Goal: Information Seeking & Learning: Learn about a topic

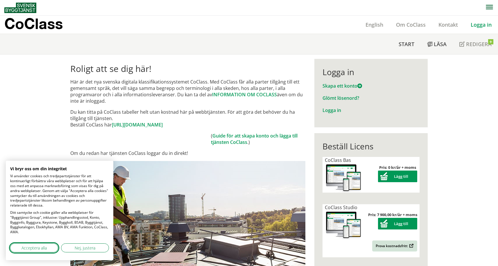
click at [41, 247] on span "Acceptera alla" at bounding box center [33, 248] width 25 height 6
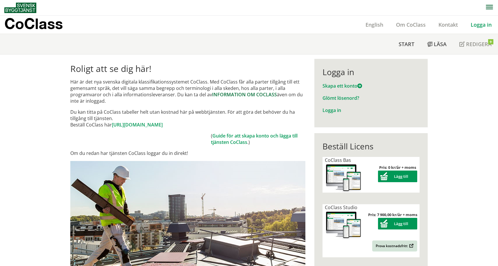
click at [243, 95] on link "INFORMATION OM COCLASS" at bounding box center [244, 95] width 65 height 6
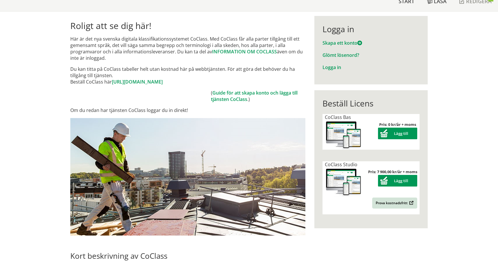
scroll to position [36, 0]
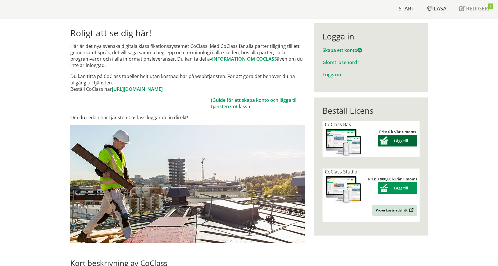
click at [400, 140] on button "Lägg till" at bounding box center [397, 141] width 39 height 12
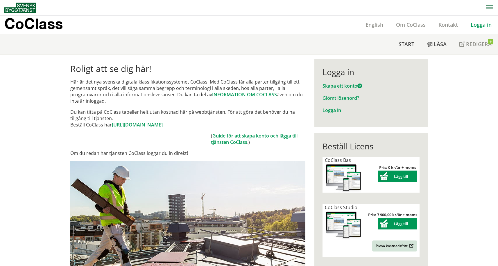
click at [115, 48] on div "Meny Start [GEOGRAPHIC_DATA] Redigera" at bounding box center [251, 44] width 494 height 20
click at [400, 176] on button "Lägg till" at bounding box center [397, 177] width 39 height 12
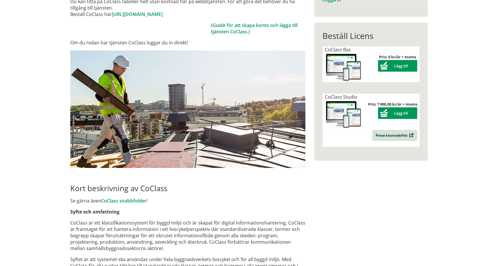
scroll to position [227, 0]
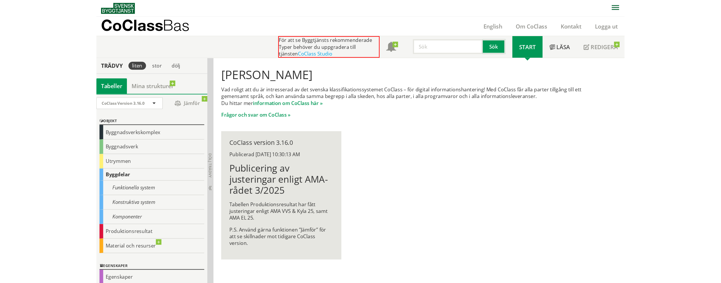
scroll to position [0, 0]
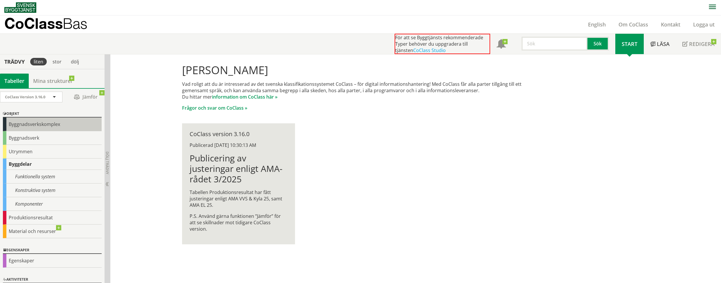
click at [35, 121] on div "Byggnadsverkskomplex" at bounding box center [52, 124] width 99 height 14
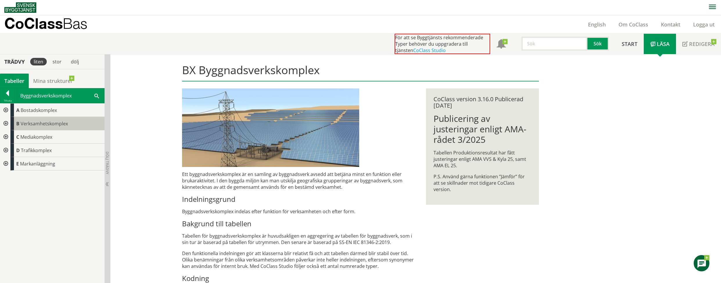
click at [42, 120] on span "Verksamhetskomplex" at bounding box center [44, 123] width 47 height 6
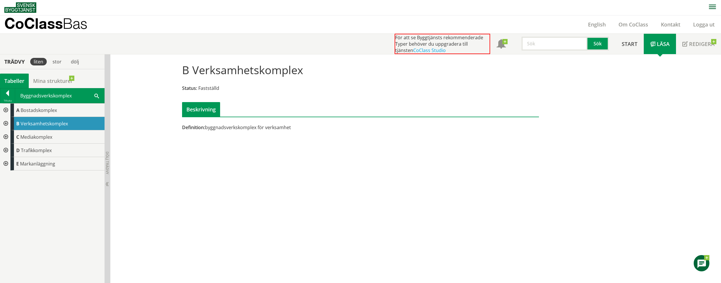
click at [199, 107] on div "Beskrivning" at bounding box center [201, 109] width 38 height 15
click at [409, 180] on div "B Verksamhetskomplex Status: Fastställd Beskrivning Definition: byggnadsverksko…" at bounding box center [415, 168] width 611 height 228
click at [47, 107] on span "Bostadskomplex" at bounding box center [39, 110] width 36 height 6
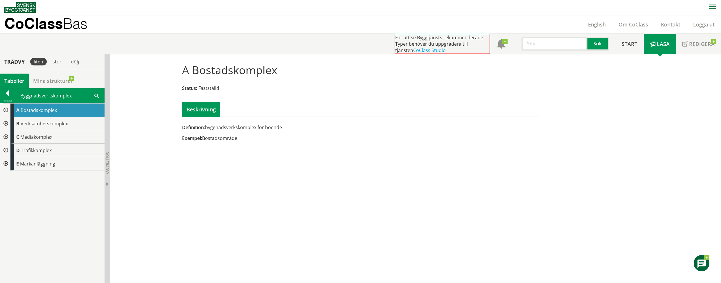
click at [6, 123] on div at bounding box center [5, 123] width 10 height 13
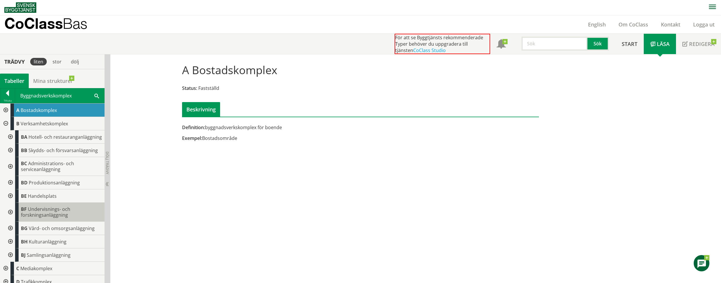
click at [51, 218] on span "Undervisnings- och forskningsanläggning" at bounding box center [45, 212] width 49 height 12
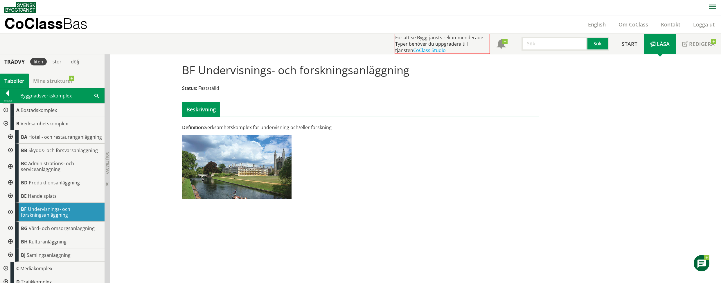
click at [10, 216] on div at bounding box center [10, 211] width 10 height 19
click at [15, 233] on div at bounding box center [14, 227] width 10 height 13
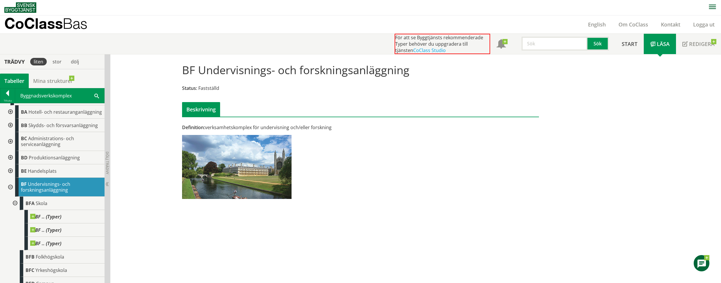
scroll to position [97, 0]
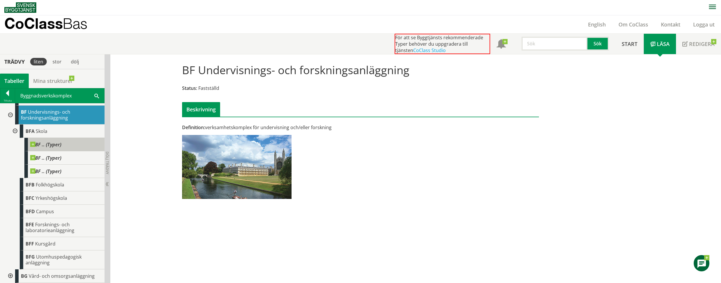
click at [36, 147] on span "BF .. (Typer)" at bounding box center [45, 144] width 31 height 6
click at [61, 141] on span at bounding box center [61, 141] width 0 height 0
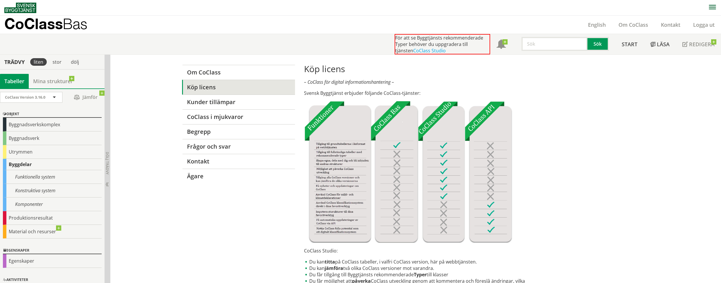
click at [198, 105] on link "Kunder tillämpar" at bounding box center [238, 101] width 113 height 15
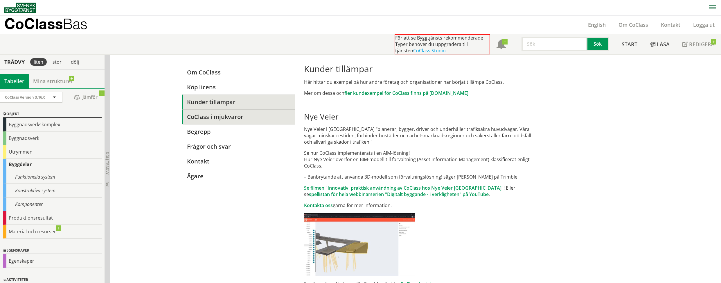
click at [203, 118] on link "CoClass i mjukvaror" at bounding box center [238, 116] width 113 height 15
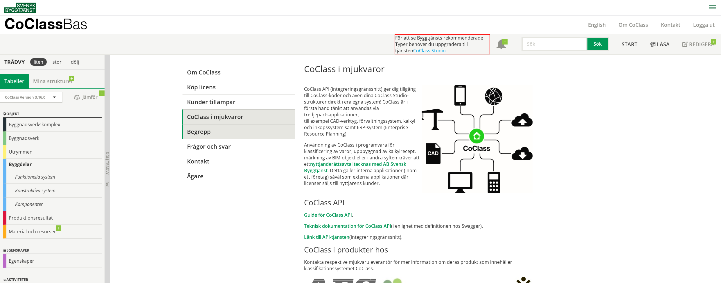
click at [203, 130] on link "Begrepp" at bounding box center [238, 131] width 113 height 15
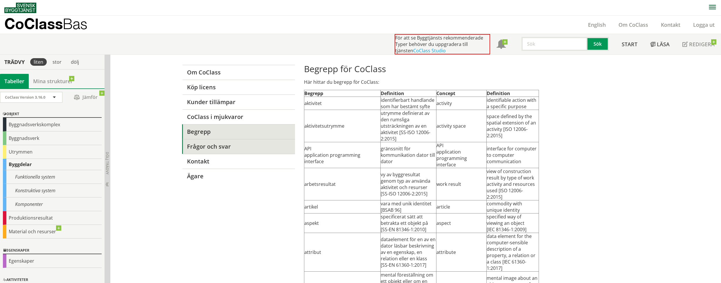
click at [202, 150] on link "Frågor och svar" at bounding box center [238, 146] width 113 height 15
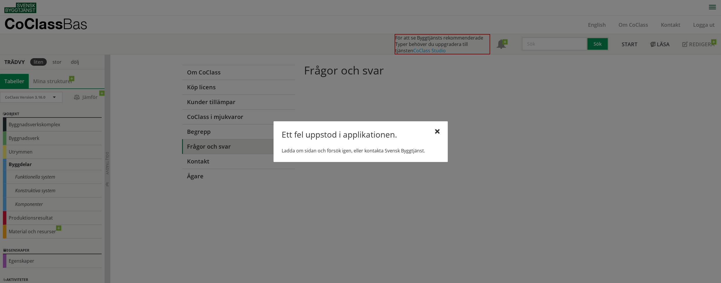
click at [439, 134] on div "Ett fel uppstod i applikationen. Ladda om sidan och försök igen, eller kontakta…" at bounding box center [361, 141] width 174 height 41
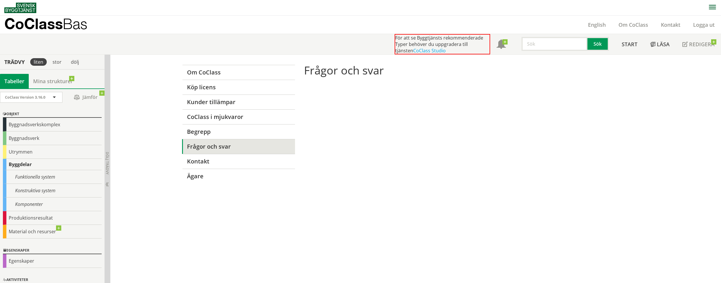
click at [439, 130] on div "Om CoClass Köp licens Kunder tillämpar CoClass i mjukvaror Begrepp Frågor och s…" at bounding box center [361, 121] width 372 height 132
click at [502, 140] on div "Om CoClass Köp licens Kunder tillämpar CoClass i mjukvaror Begrepp Frågor och s…" at bounding box center [361, 121] width 372 height 132
click at [135, 150] on div "Om CoClass Köp licens Kunder tillämpar CoClass i mjukvaror Begrepp Frågor och s…" at bounding box center [415, 169] width 611 height 228
click at [189, 136] on link "Begrepp" at bounding box center [238, 131] width 113 height 15
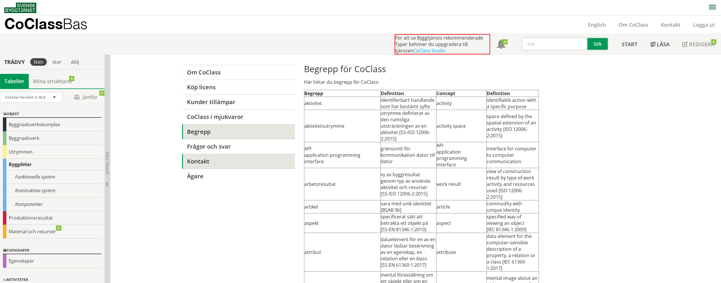
click at [236, 156] on link "Kontakt" at bounding box center [238, 161] width 113 height 15
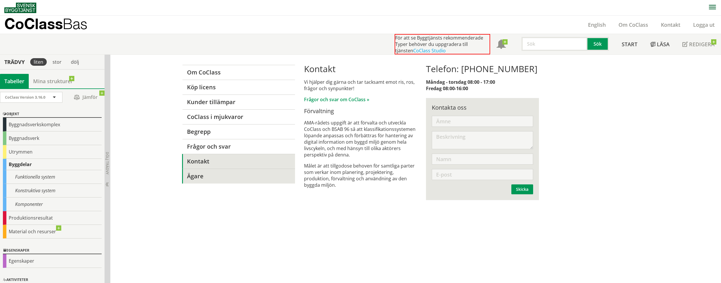
click at [249, 176] on link "Ägare" at bounding box center [238, 175] width 113 height 15
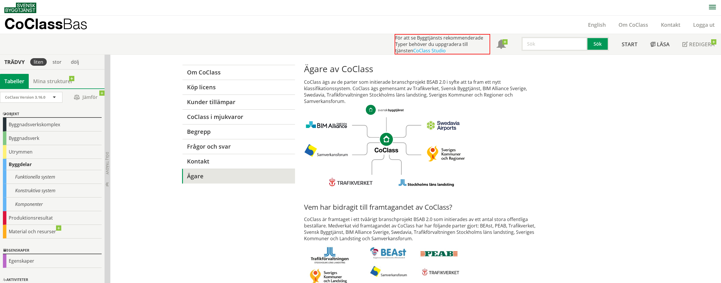
click at [550, 173] on div "Om CoClass Köp licens Kunder tillämpar CoClass i mjukvaror Begrepp Frågor och s…" at bounding box center [415, 196] width 611 height 282
